Goal: Task Accomplishment & Management: Manage account settings

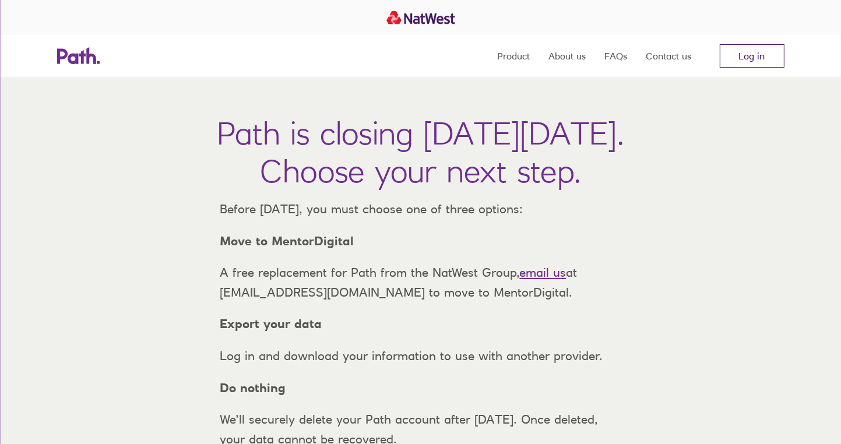
click at [738, 54] on link "Log in" at bounding box center [752, 55] width 65 height 23
click at [748, 44] on link "Log in" at bounding box center [752, 55] width 65 height 23
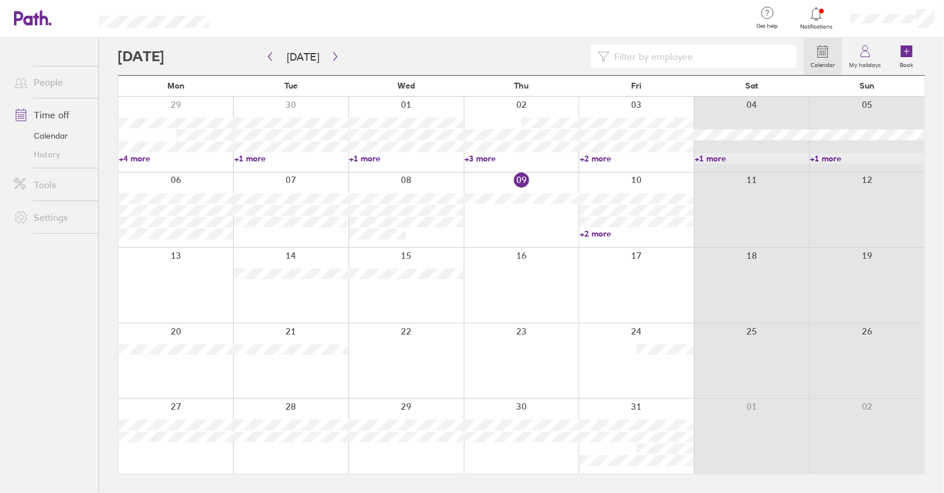
click at [217, 333] on div at bounding box center [175, 360] width 115 height 75
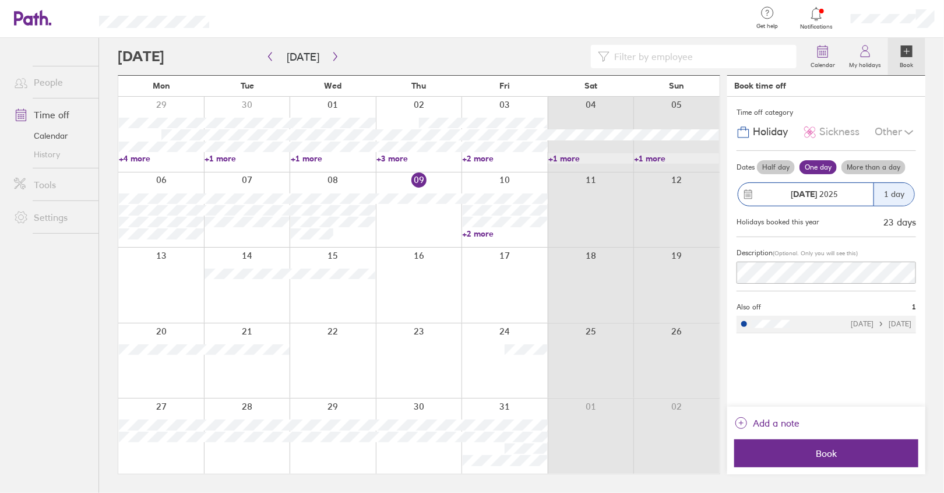
click at [778, 164] on label "Half day" at bounding box center [776, 167] width 38 height 14
click at [0, 0] on input "Half day" at bounding box center [0, 0] width 0 height 0
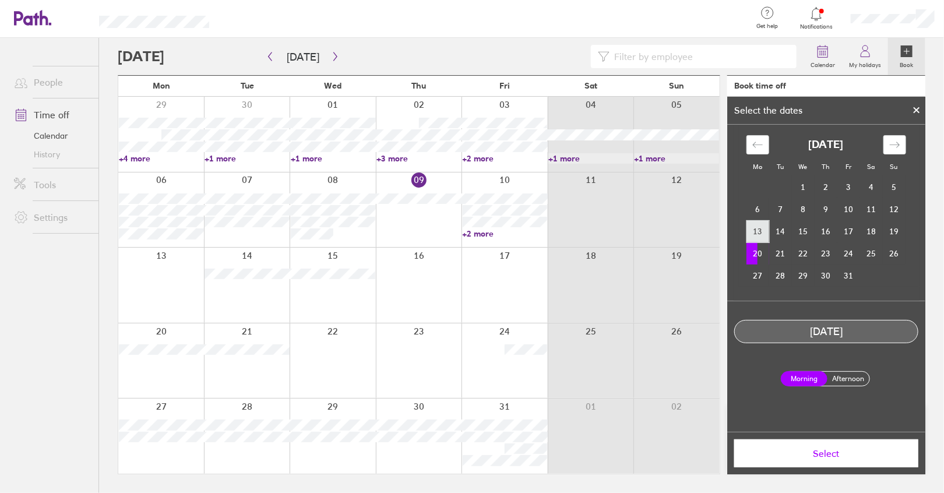
click at [761, 235] on td "13" at bounding box center [758, 231] width 23 height 22
click at [840, 449] on span "Select" at bounding box center [826, 453] width 168 height 10
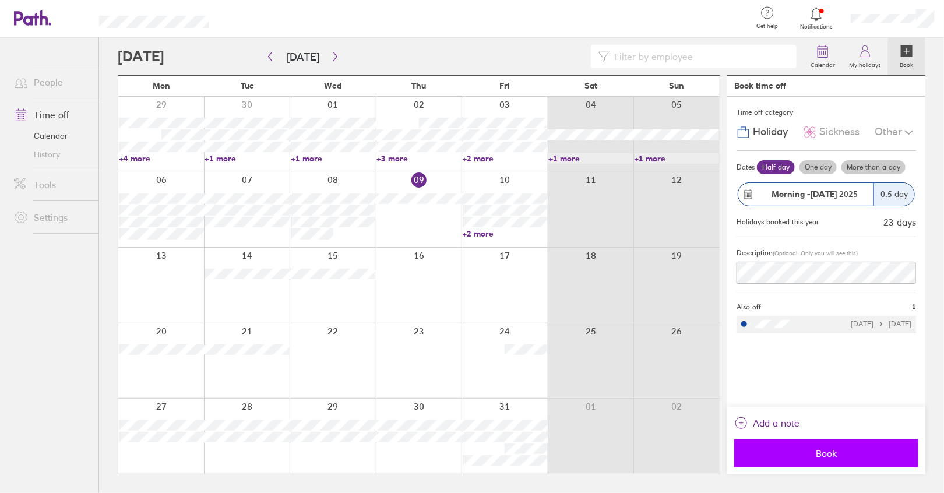
click at [829, 448] on span "Book" at bounding box center [826, 453] width 168 height 10
